Goal: Communication & Community: Participate in discussion

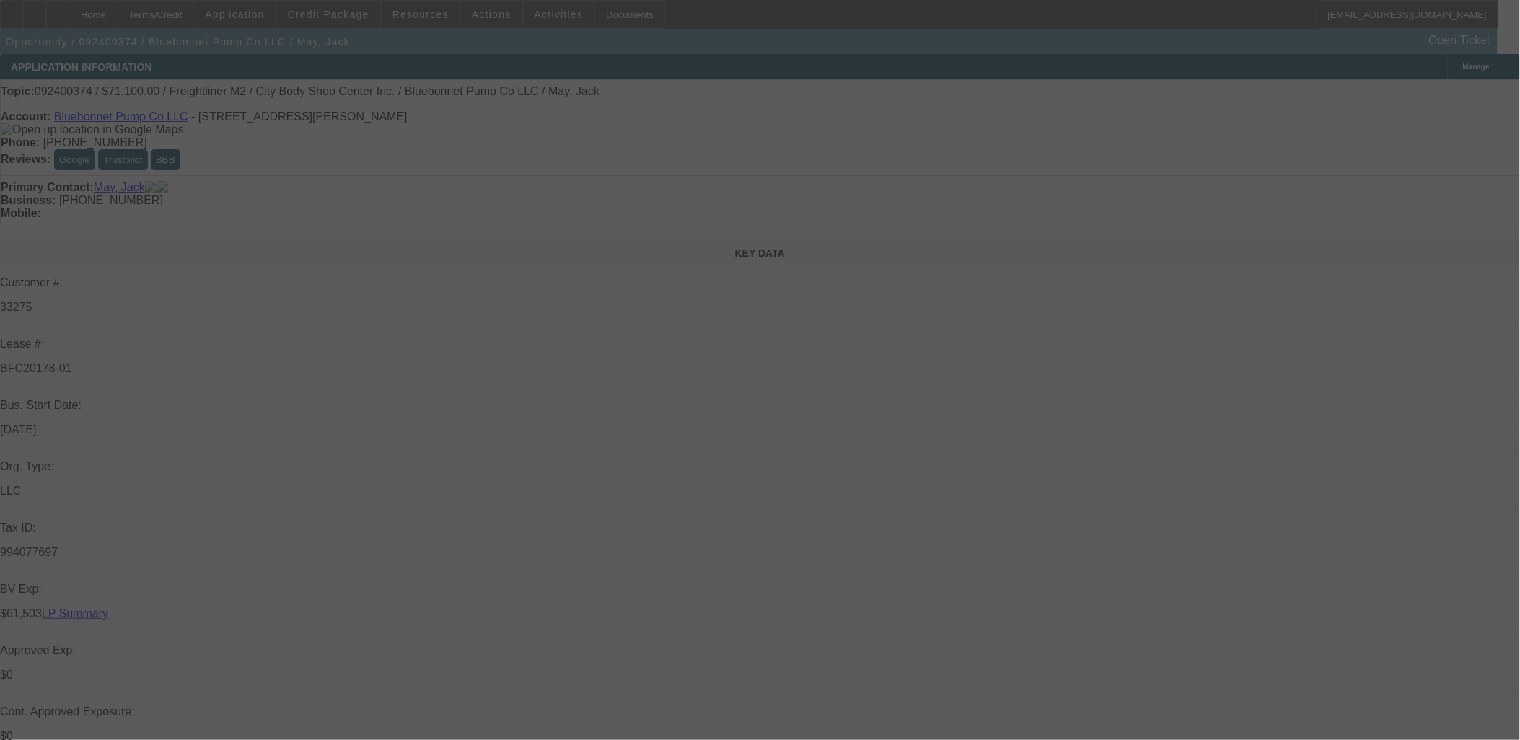
click at [337, 16] on div at bounding box center [760, 370] width 1520 height 740
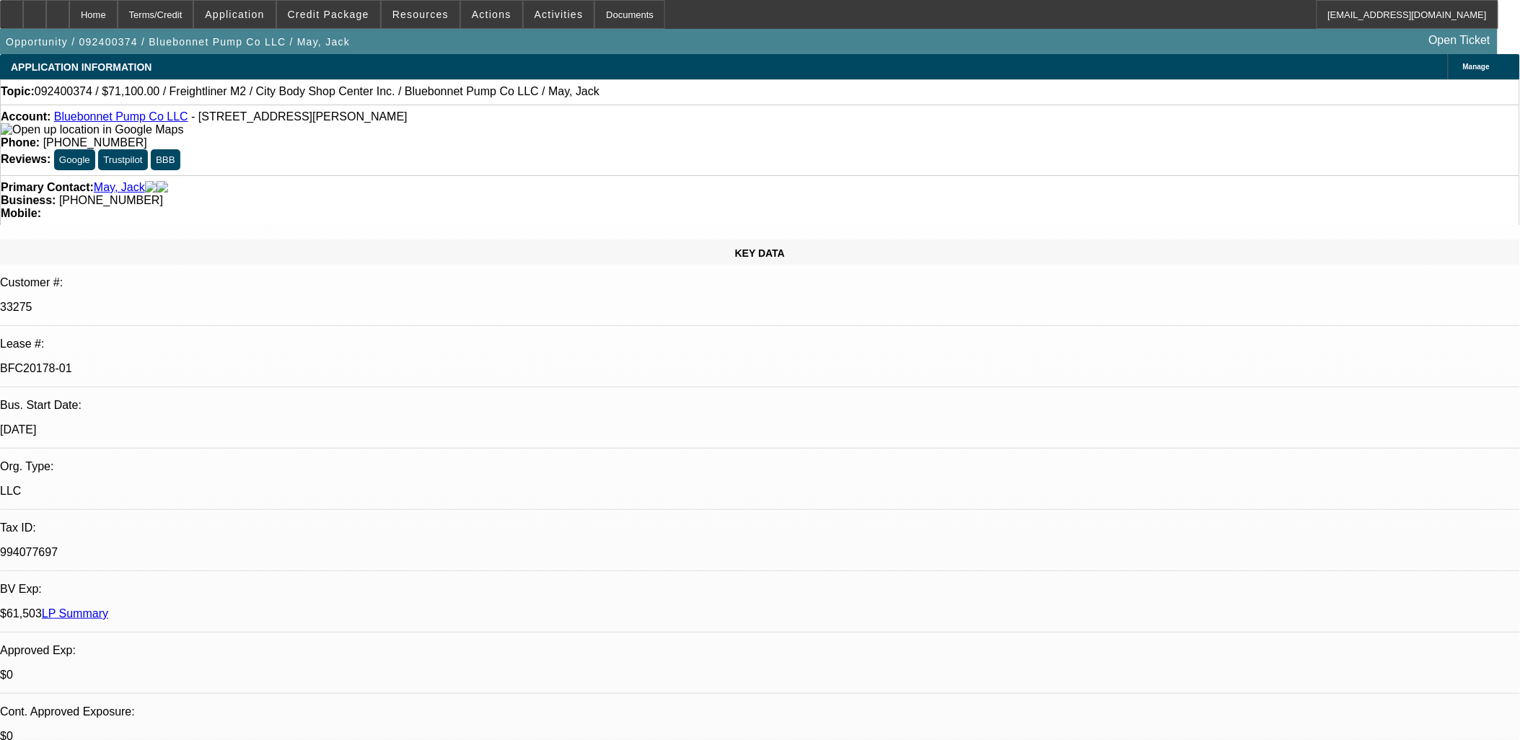
select select "0"
select select "2"
select select "0"
select select "0.1"
select select "2"
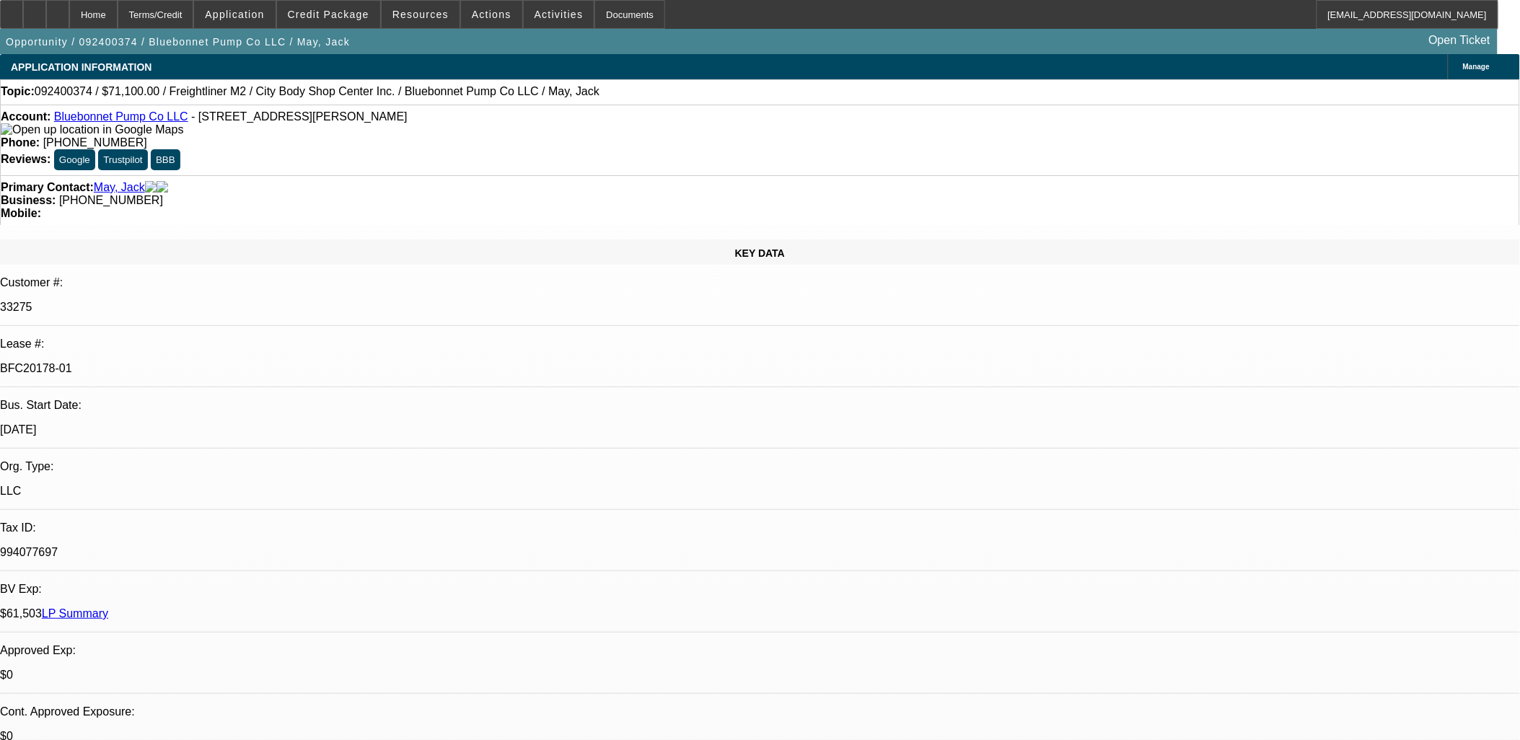
select select "0"
select select "0.1"
select select "2"
select select "0"
select select "0.1"
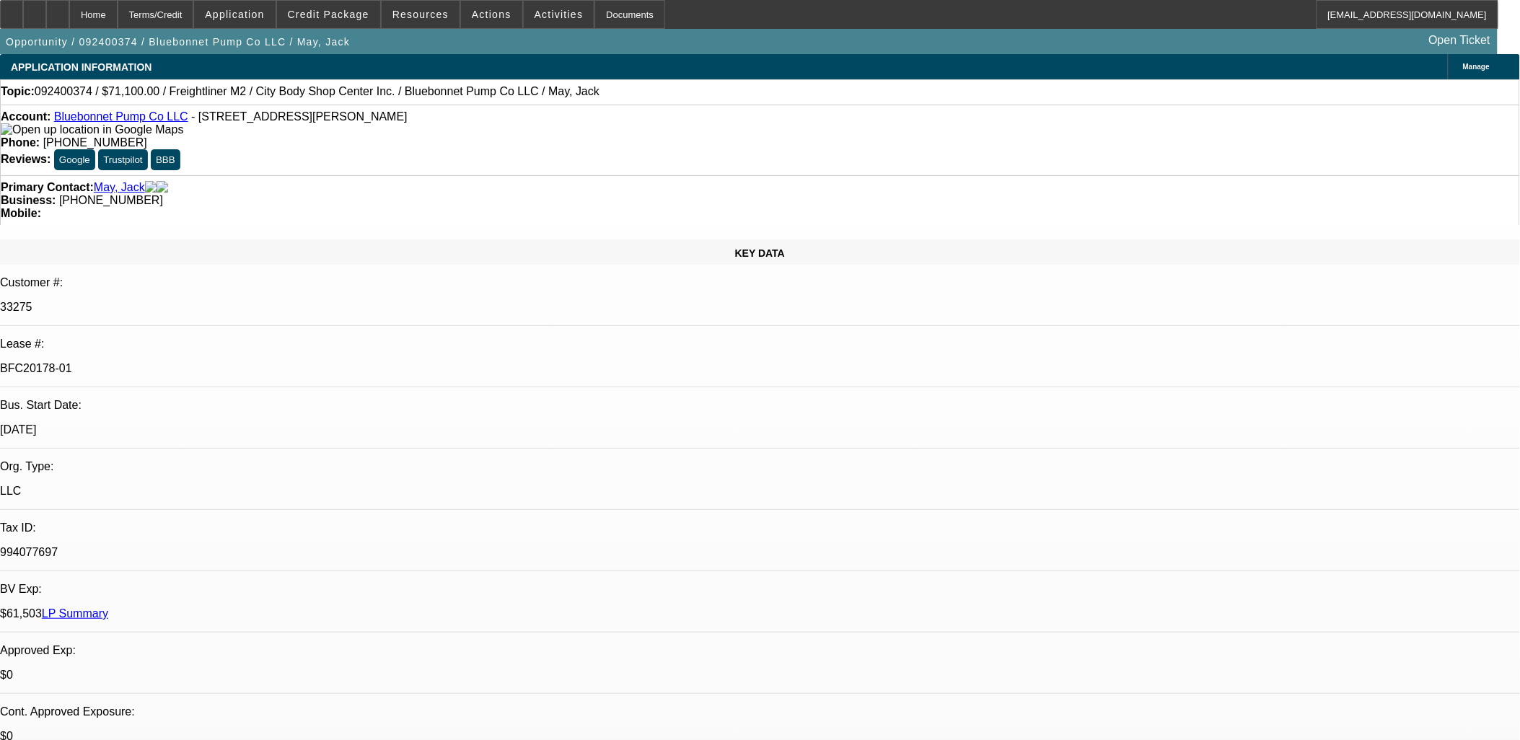
select select "2"
select select "0"
select select "1"
select select "2"
select select "6"
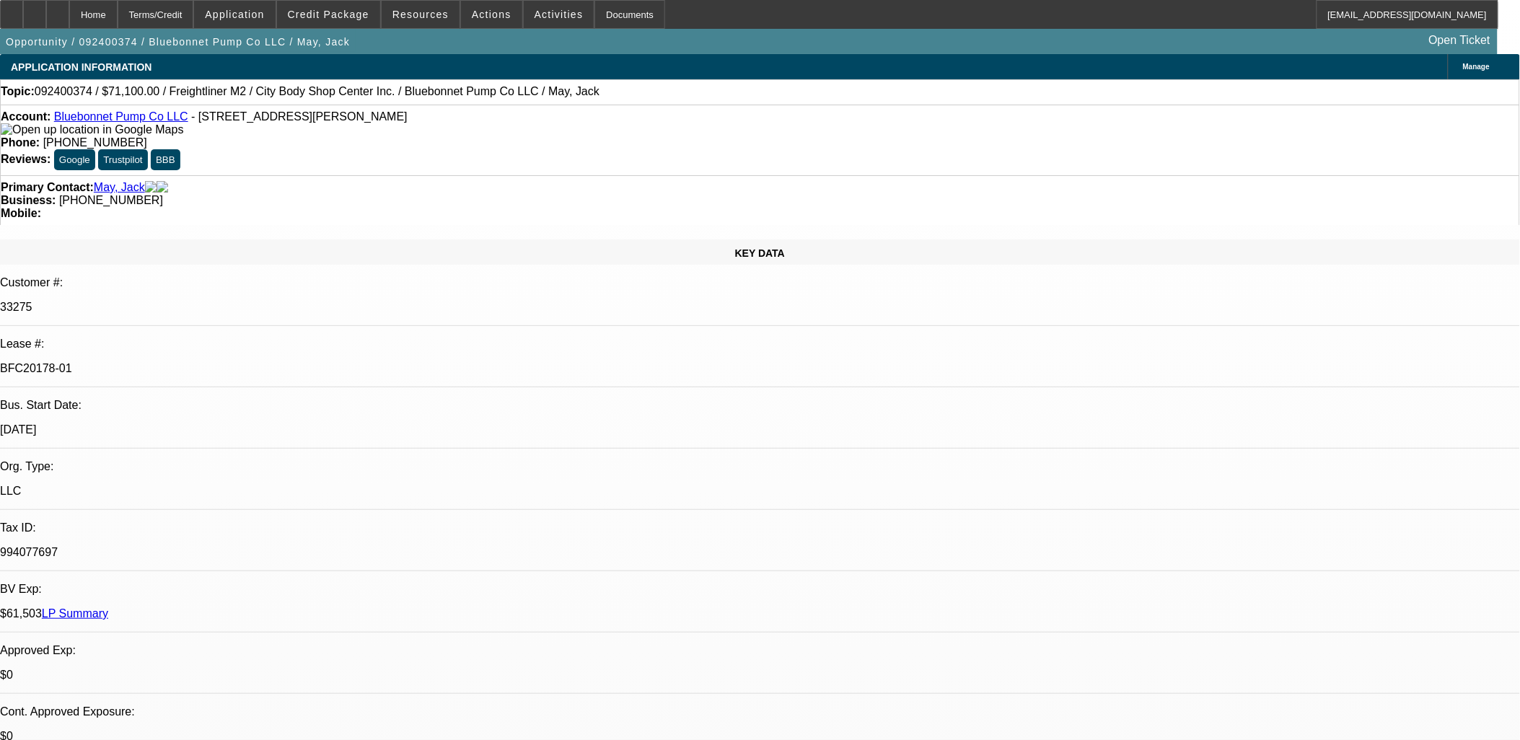
select select "1"
select select "2"
select select "6"
select select "1"
select select "2"
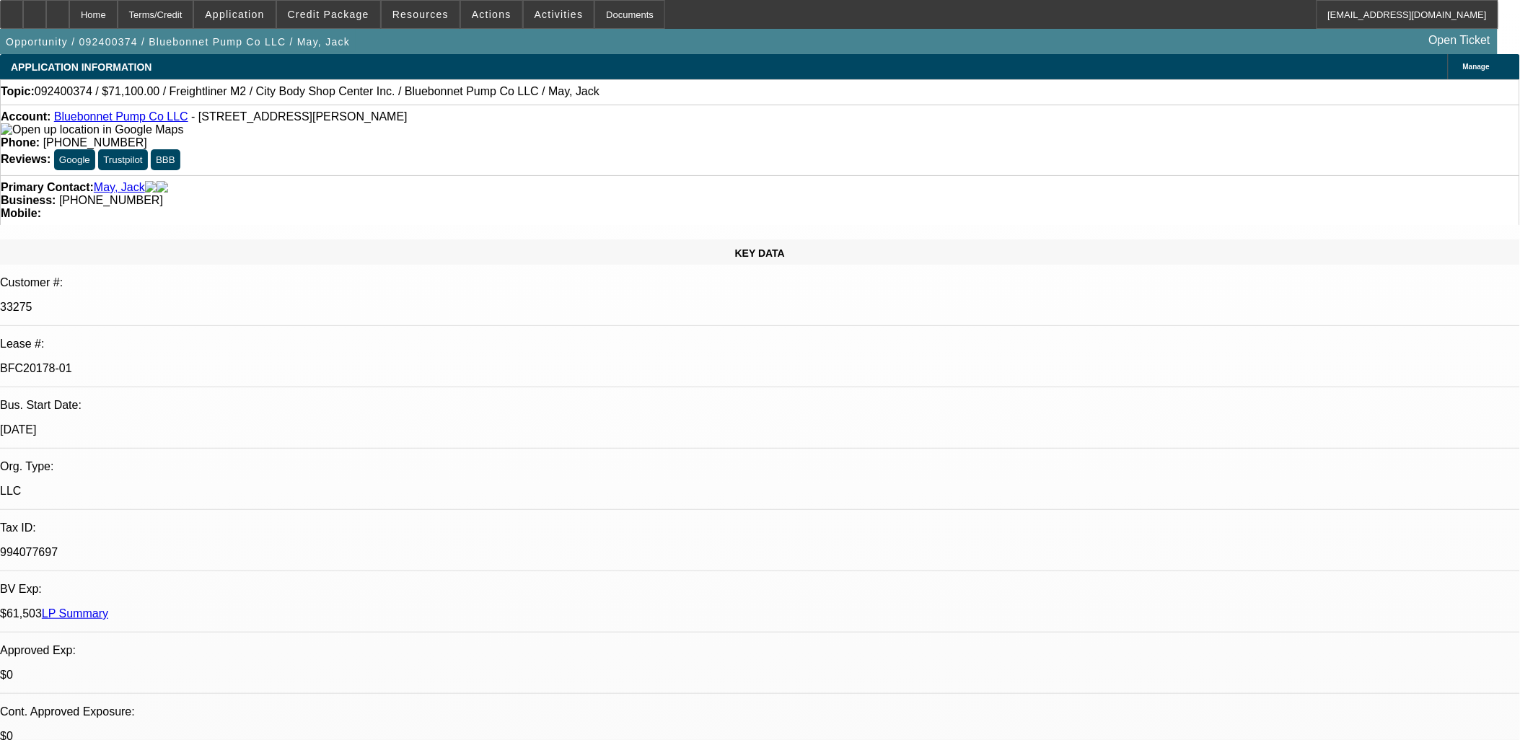
select select "6"
select select "1"
select select "2"
select select "6"
click at [337, 16] on span "Credit Package" at bounding box center [329, 15] width 82 height 12
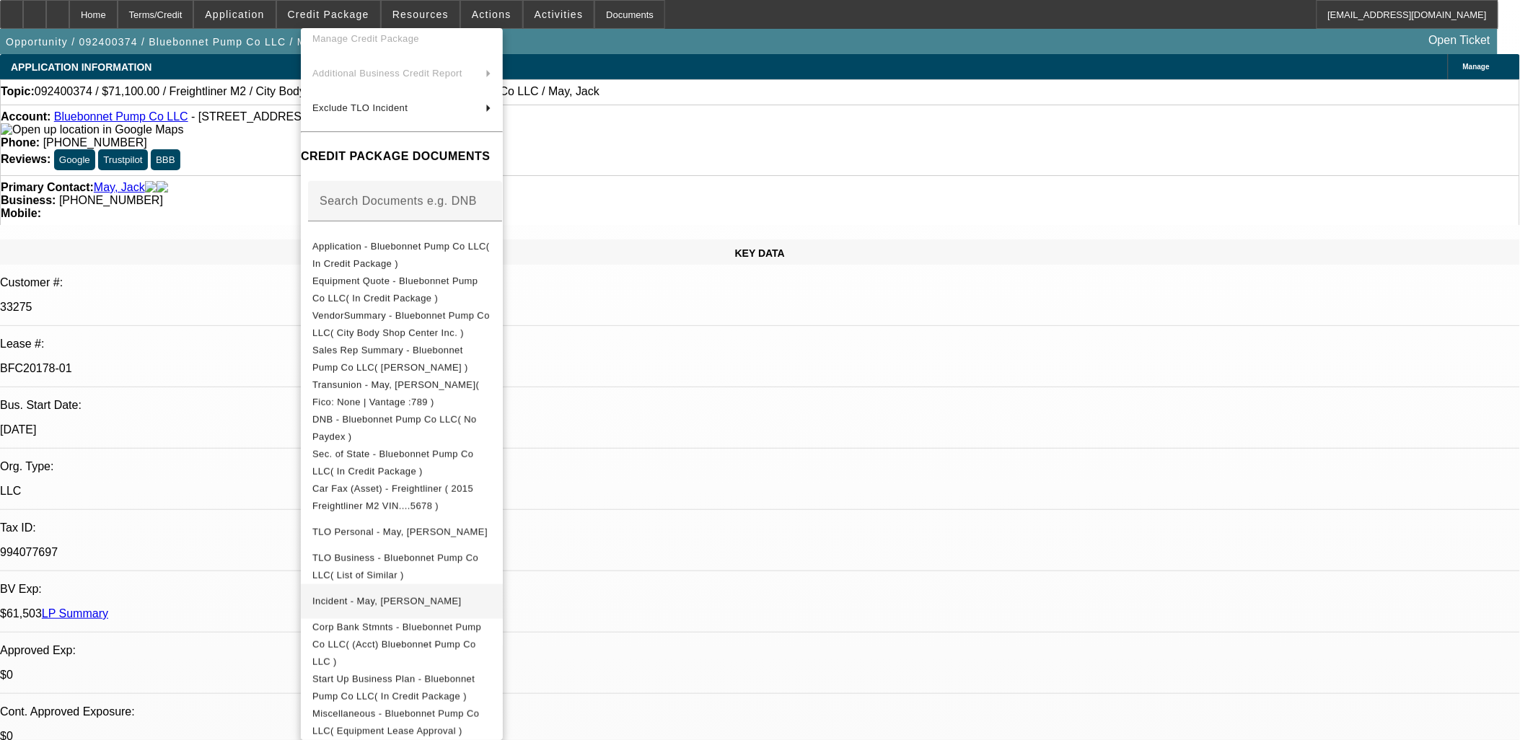
scroll to position [133, 0]
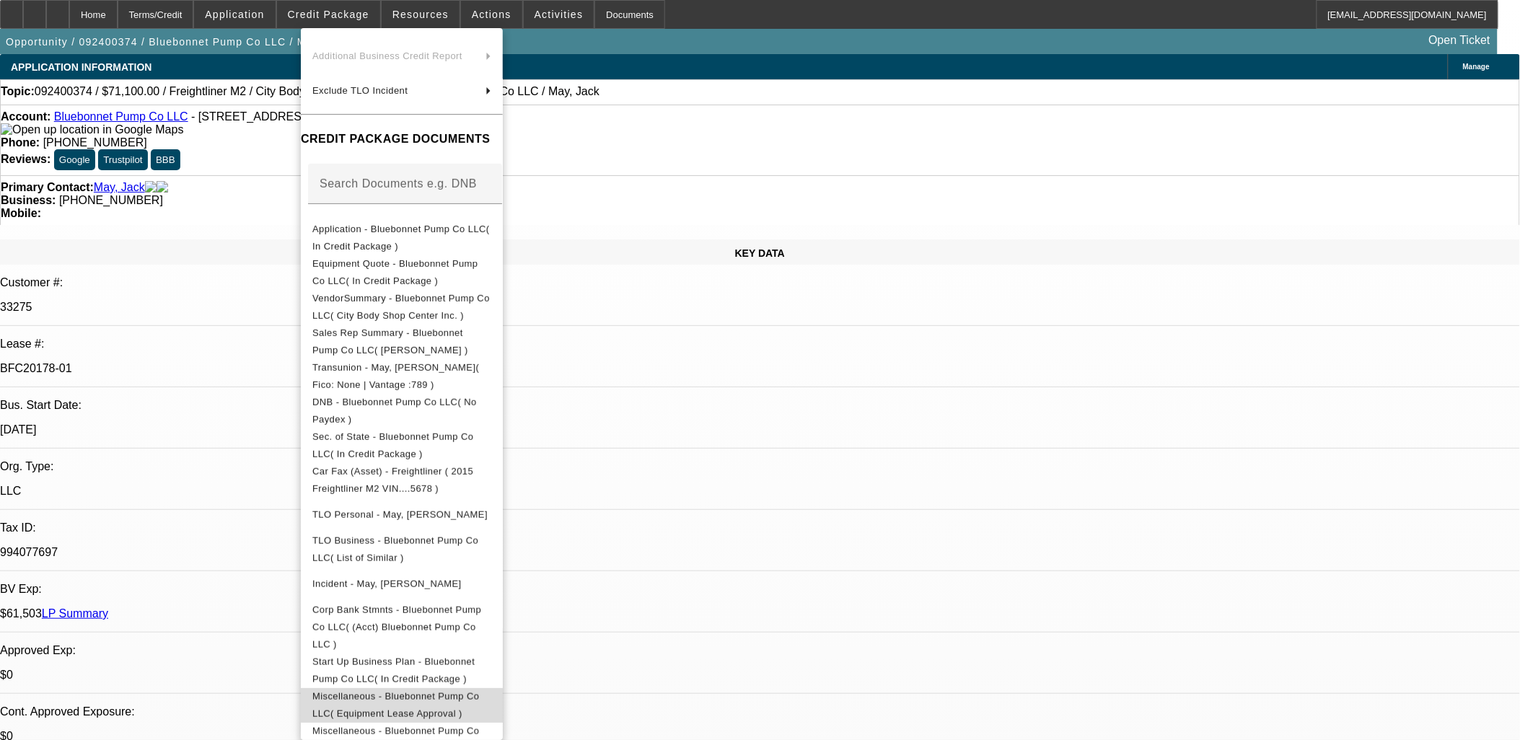
click at [421, 690] on span "Miscellaneous - Bluebonnet Pump Co LLC( Equipment Lease Approval )" at bounding box center [395, 704] width 167 height 28
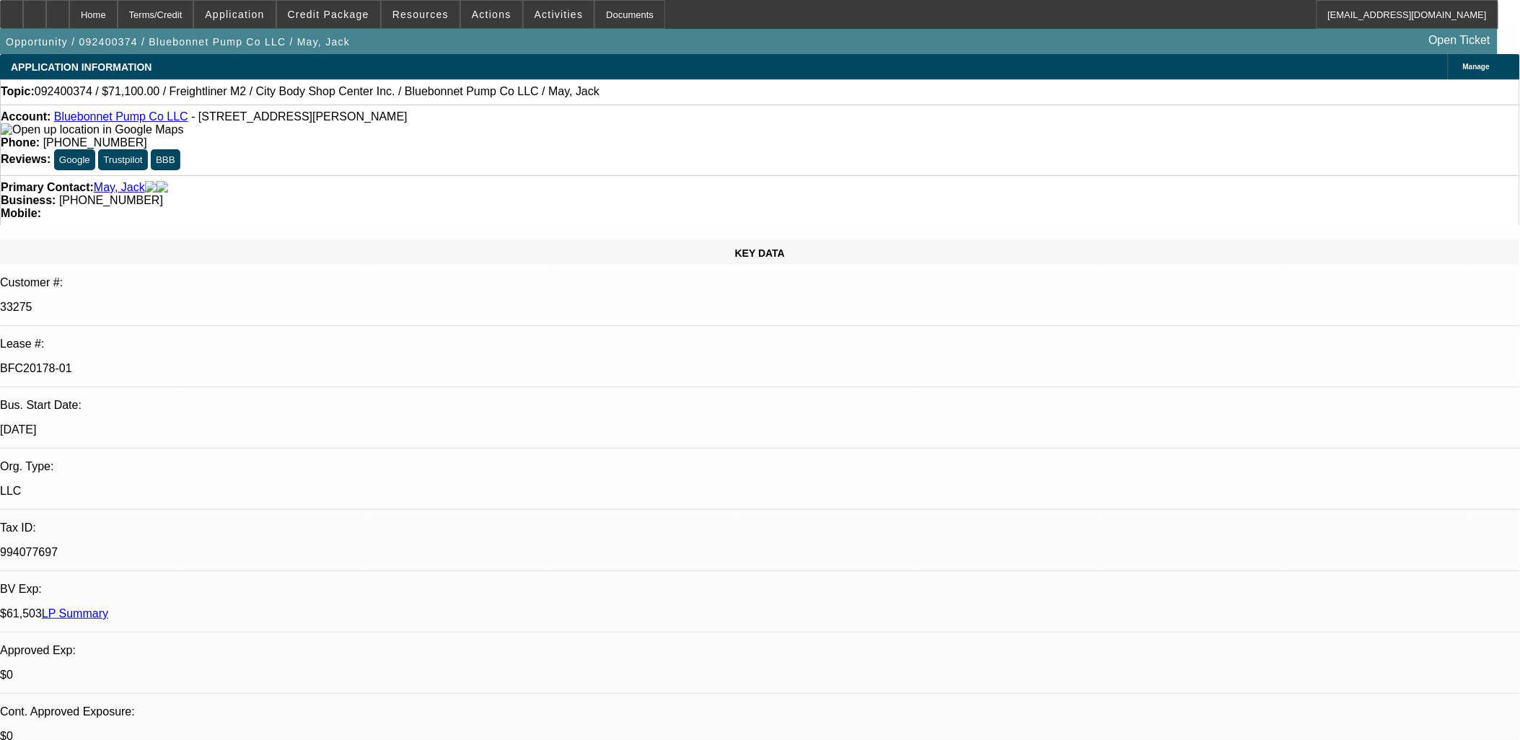
type input "early"
drag, startPoint x: 1329, startPoint y: 70, endPoint x: 1173, endPoint y: 71, distance: 156.5
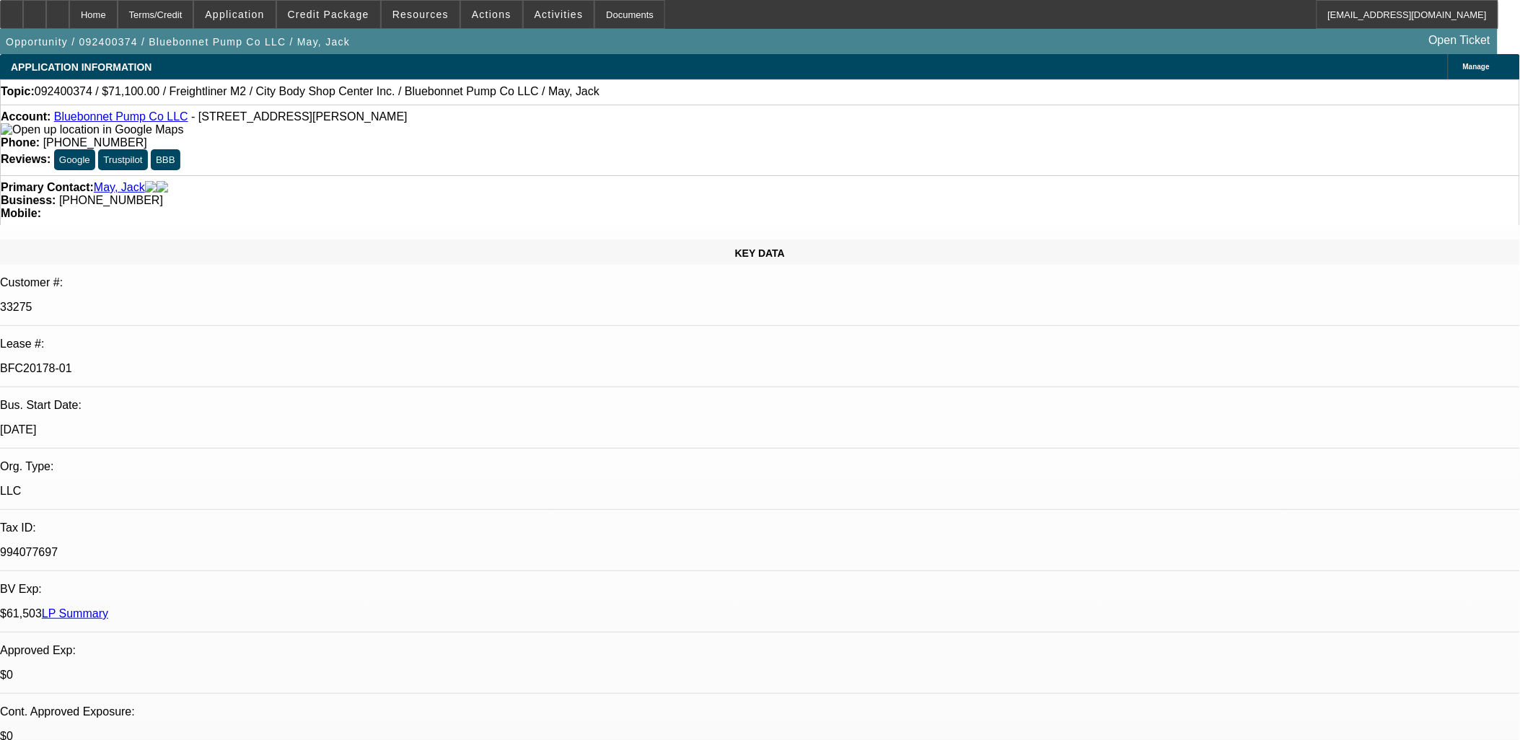
type input "ebo"
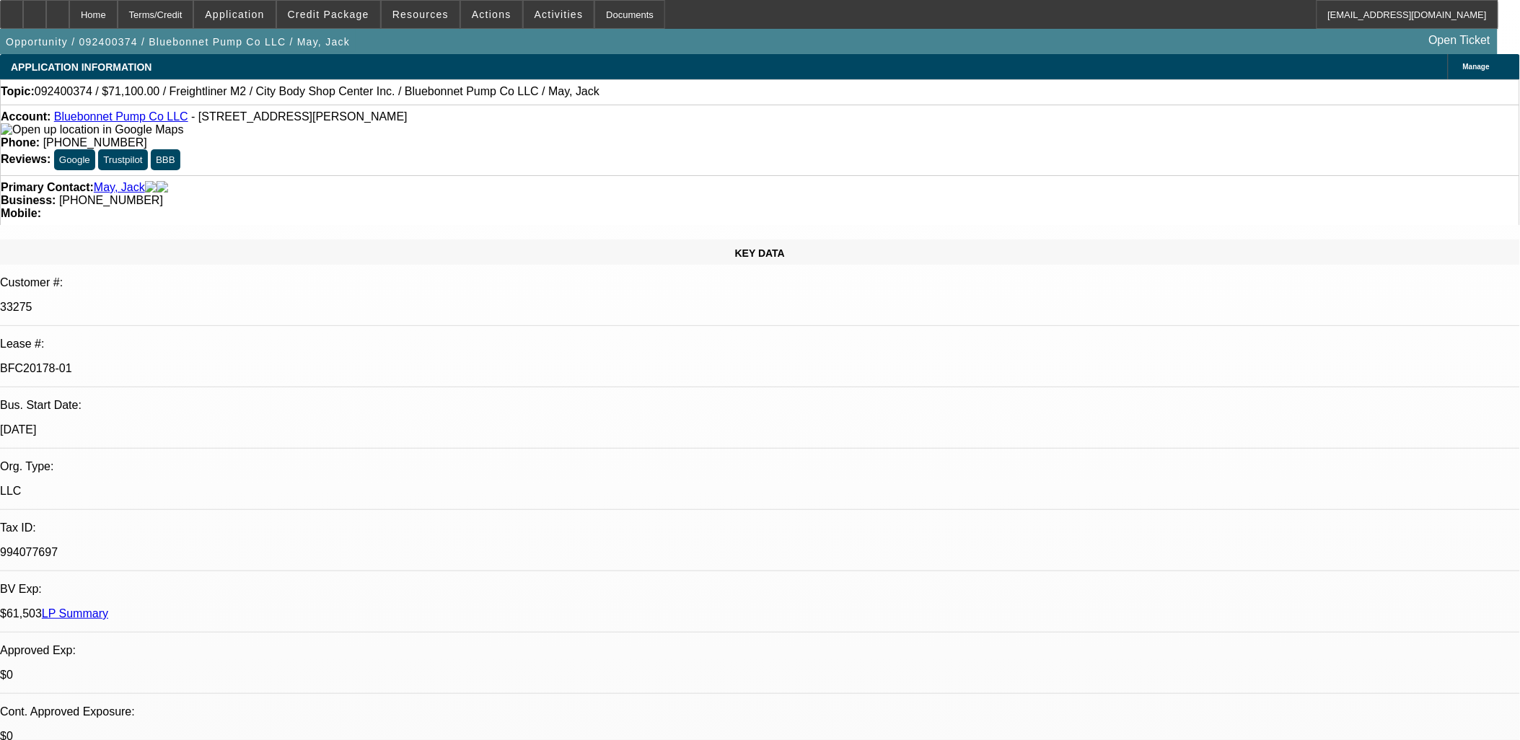
scroll to position [183, 0]
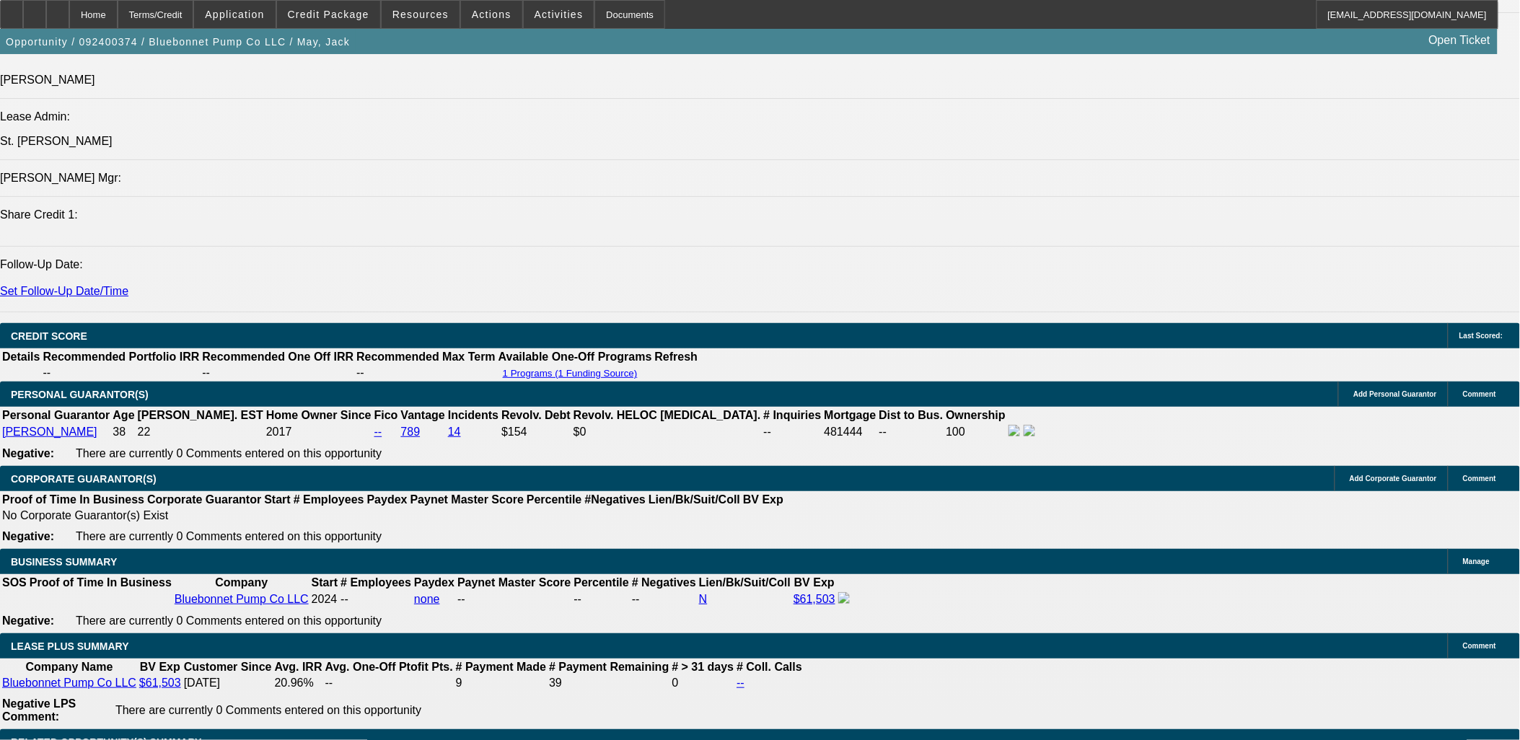
scroll to position [2164, 0]
